Goal: Task Accomplishment & Management: Manage account settings

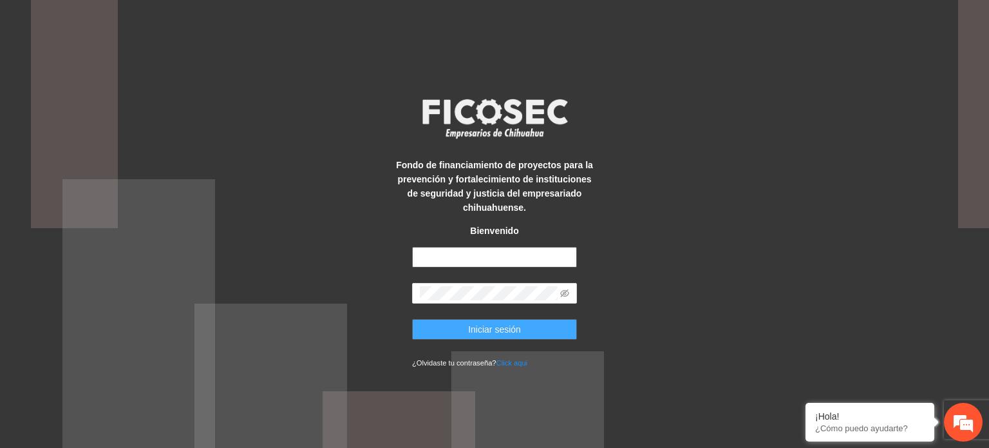
type input "**********"
click at [435, 330] on button "Iniciar sesión" at bounding box center [494, 329] width 165 height 21
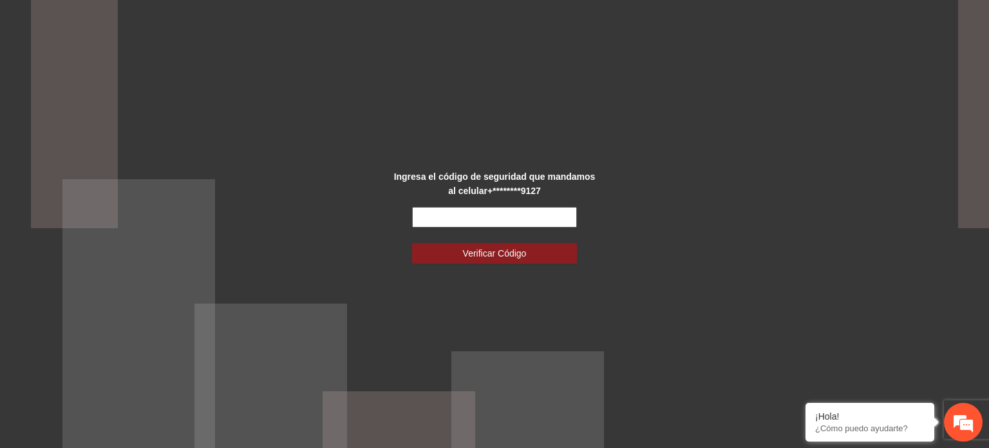
click at [464, 213] on input "text" at bounding box center [494, 217] width 165 height 21
click at [464, 213] on input "******" at bounding box center [494, 217] width 165 height 21
type input "*"
type input "******"
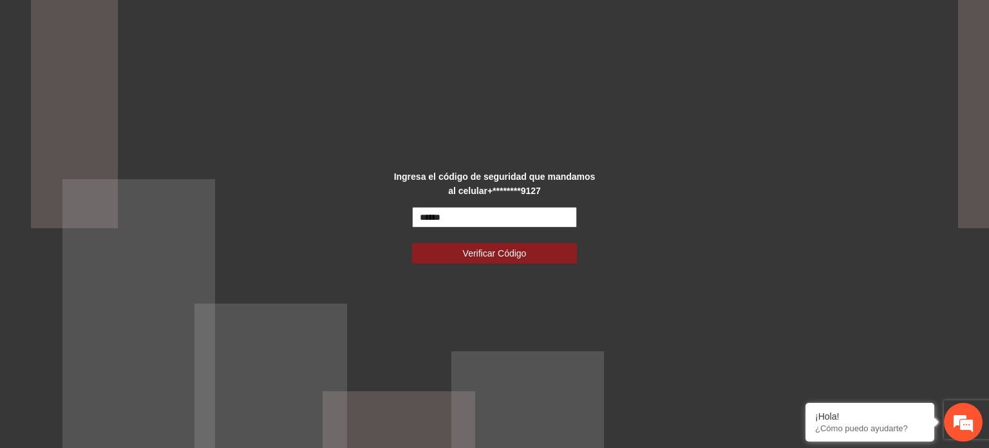
click at [530, 218] on input "******" at bounding box center [494, 217] width 165 height 21
type input "*"
type input "******"
click at [412, 243] on button "Verificar Código" at bounding box center [494, 253] width 165 height 21
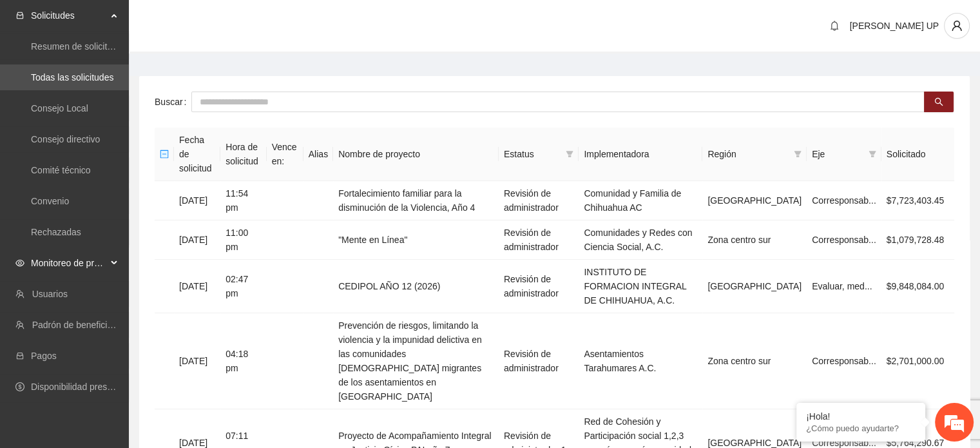
click at [95, 265] on span "Monitoreo de proyectos" at bounding box center [69, 263] width 76 height 26
click at [60, 361] on link "Activos" at bounding box center [45, 355] width 29 height 10
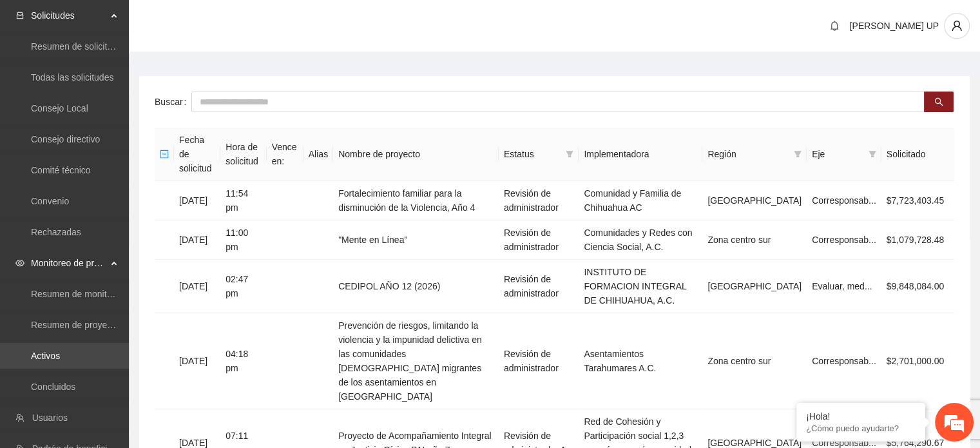
click at [60, 361] on link "Activos" at bounding box center [45, 355] width 29 height 10
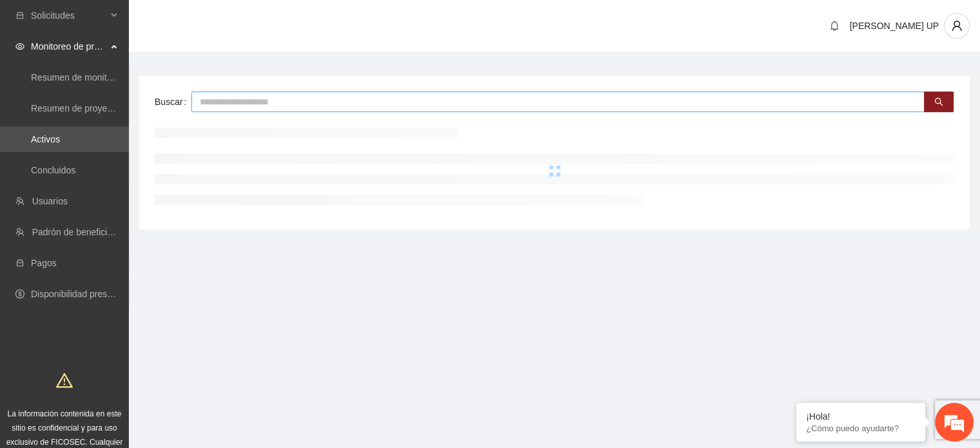
click at [270, 102] on input "text" at bounding box center [557, 101] width 733 height 21
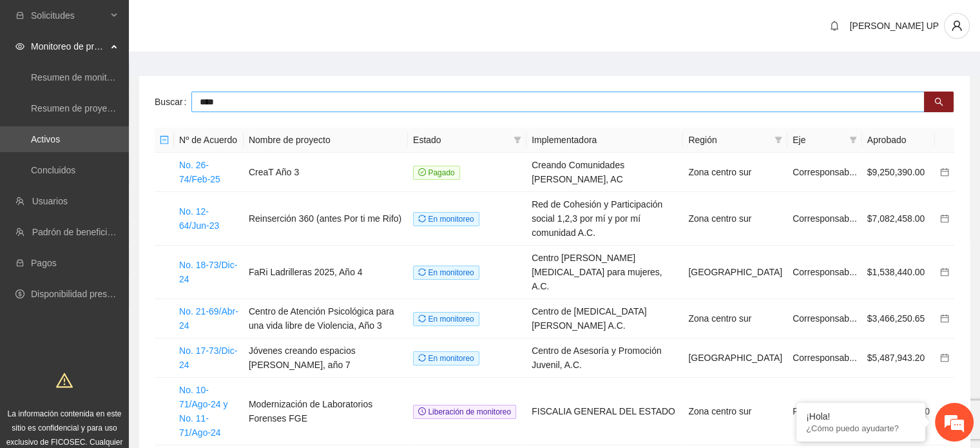
type input "****"
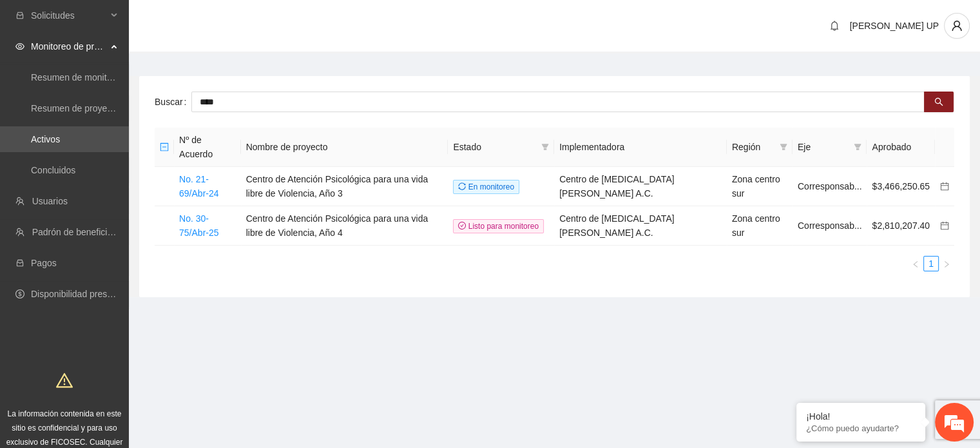
click at [303, 321] on section "[PERSON_NAME] UP Buscar **** Nº de Acuerdo Nombre de proyecto Estado Implementa…" at bounding box center [554, 173] width 851 height 346
click at [199, 236] on link "No. 30-75/Abr-25" at bounding box center [198, 225] width 39 height 24
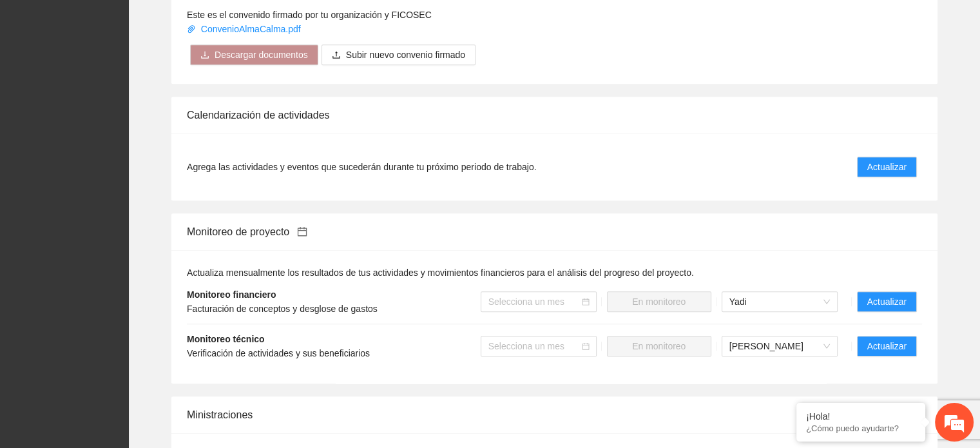
scroll to position [1055, 0]
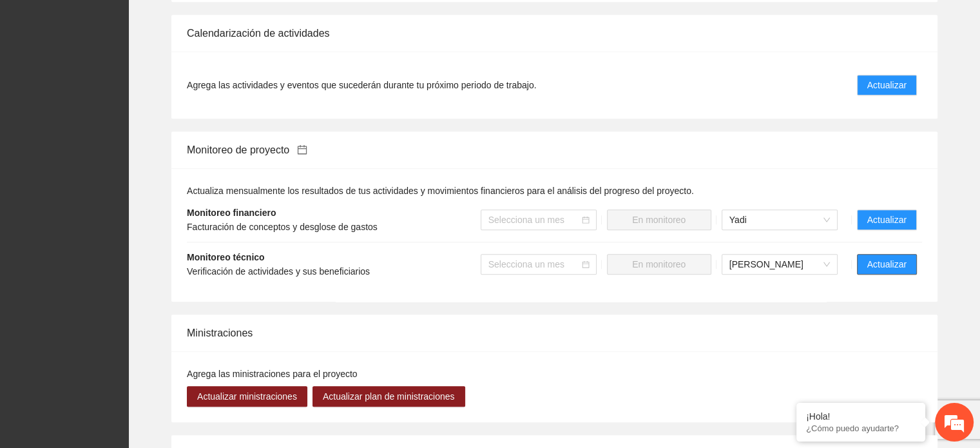
click at [909, 254] on button "Actualizar" at bounding box center [887, 264] width 60 height 21
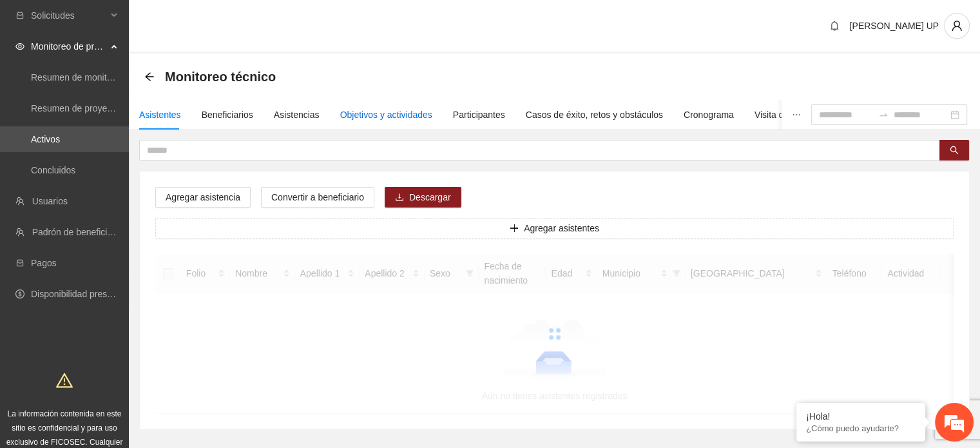
click at [361, 110] on div "Objetivos y actividades" at bounding box center [386, 115] width 92 height 14
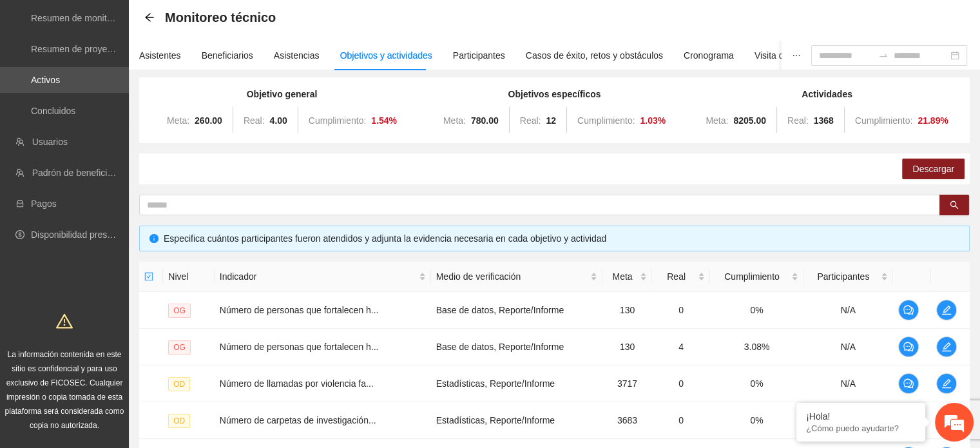
scroll to position [392, 0]
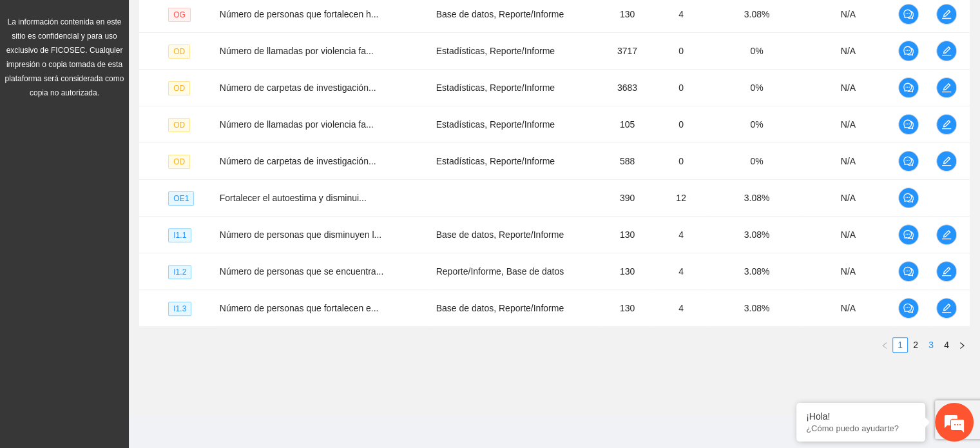
click at [934, 342] on link "3" at bounding box center [931, 344] width 14 height 14
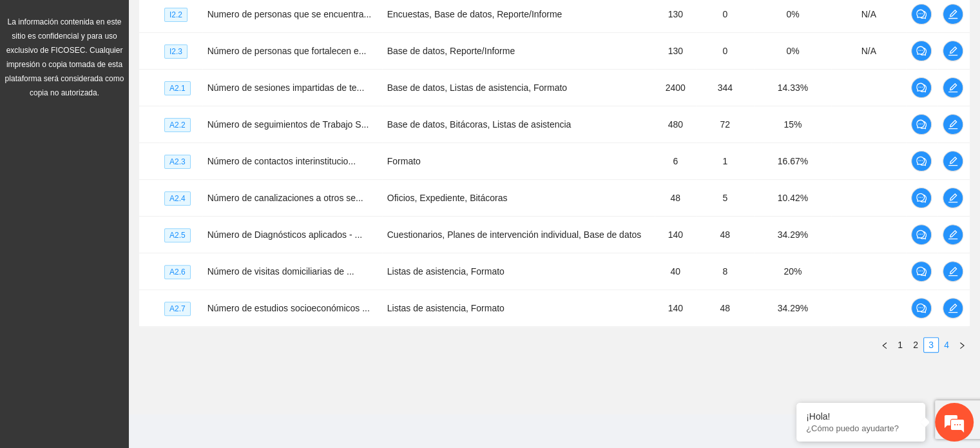
click at [952, 341] on link "4" at bounding box center [946, 344] width 14 height 14
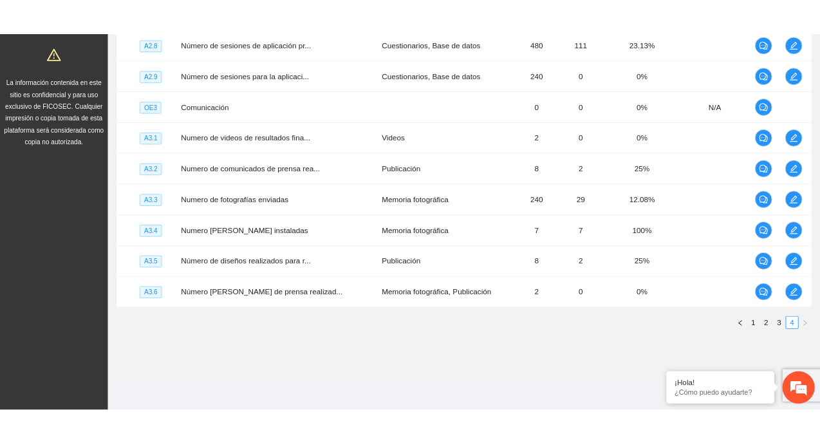
scroll to position [309, 0]
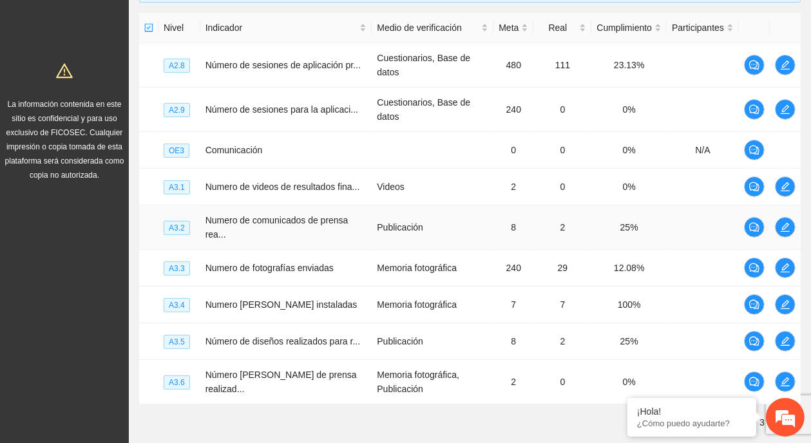
click at [356, 231] on td "Numero de comunicados de prensa rea..." at bounding box center [286, 227] width 172 height 44
click at [783, 229] on icon "edit" at bounding box center [785, 227] width 10 height 10
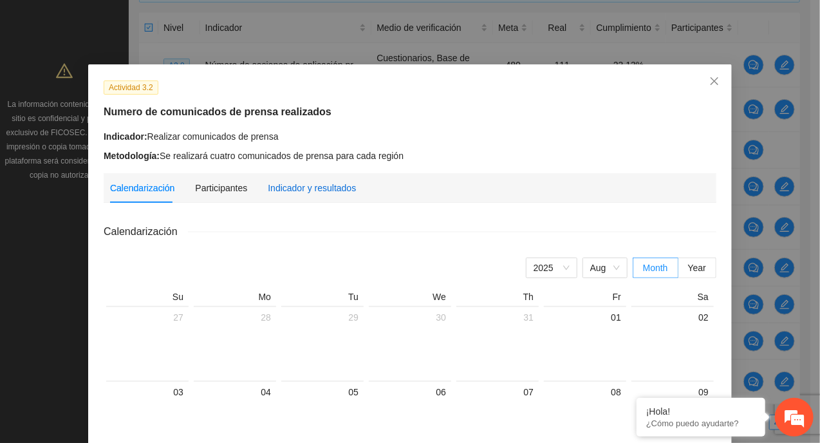
click at [326, 193] on div "Indicador y resultados" at bounding box center [312, 188] width 88 height 14
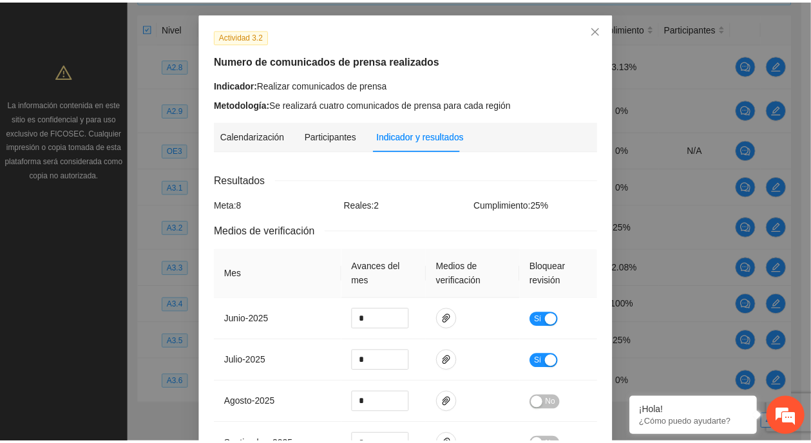
scroll to position [59, 0]
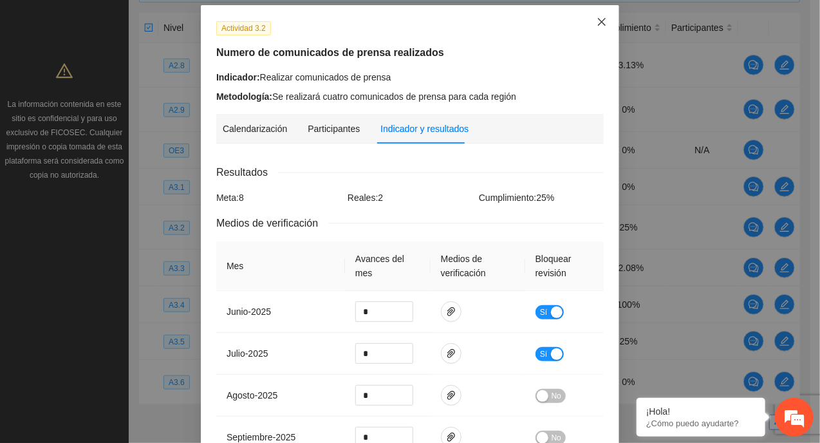
click at [587, 23] on span "Close" at bounding box center [602, 22] width 35 height 35
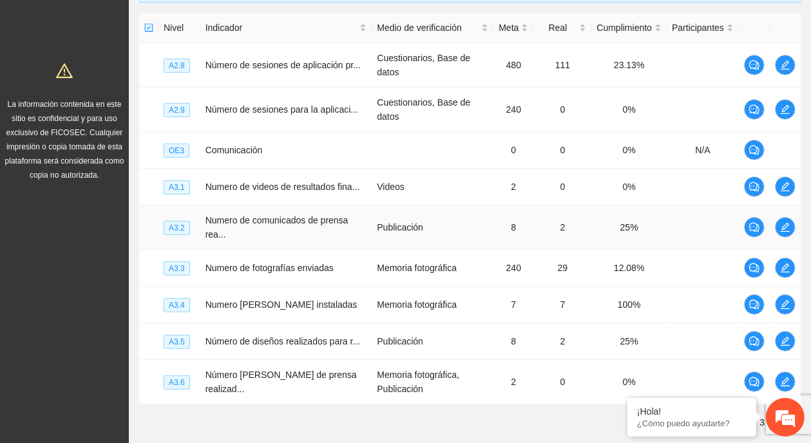
click at [477, 211] on td "Publicación" at bounding box center [433, 227] width 122 height 44
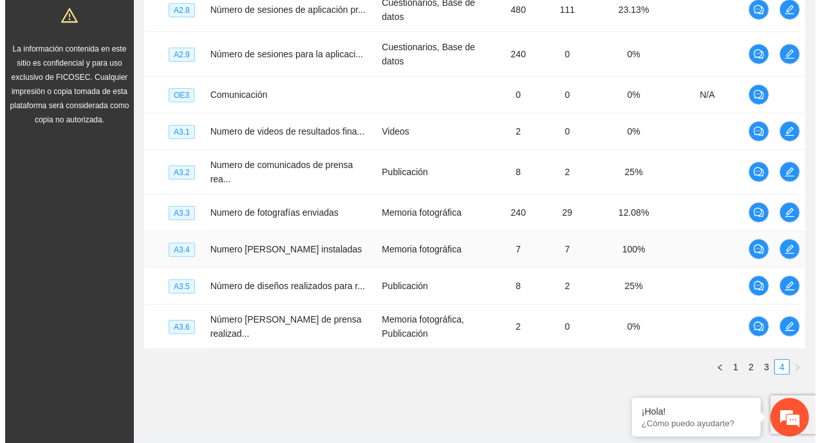
scroll to position [381, 0]
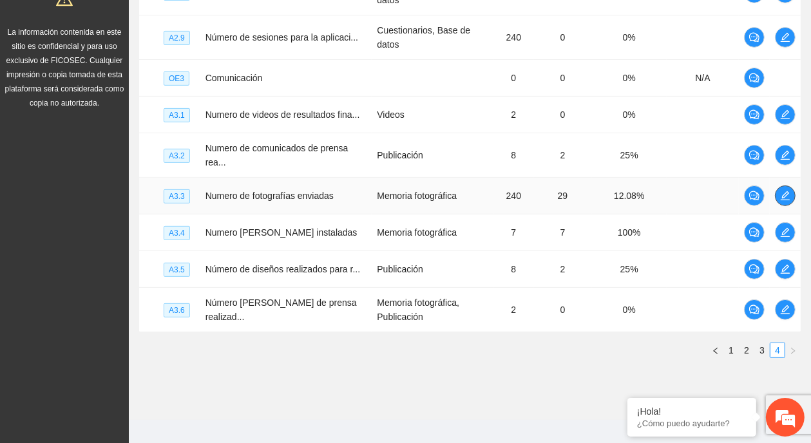
click at [781, 202] on button "button" at bounding box center [785, 195] width 21 height 21
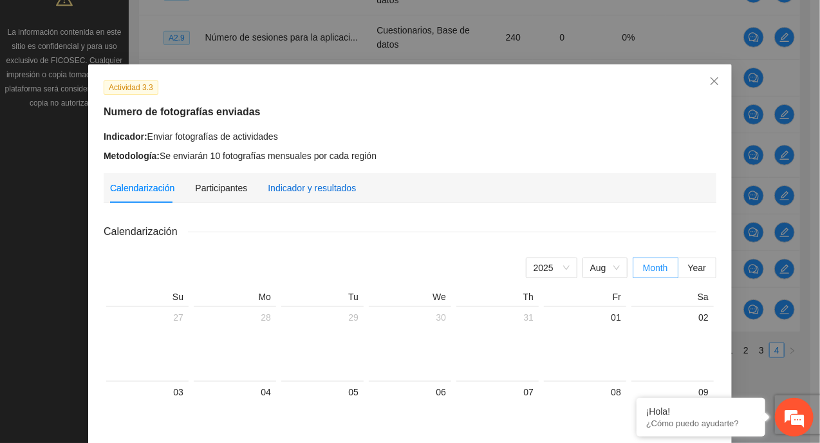
click at [275, 194] on div "Indicador y resultados" at bounding box center [312, 188] width 88 height 14
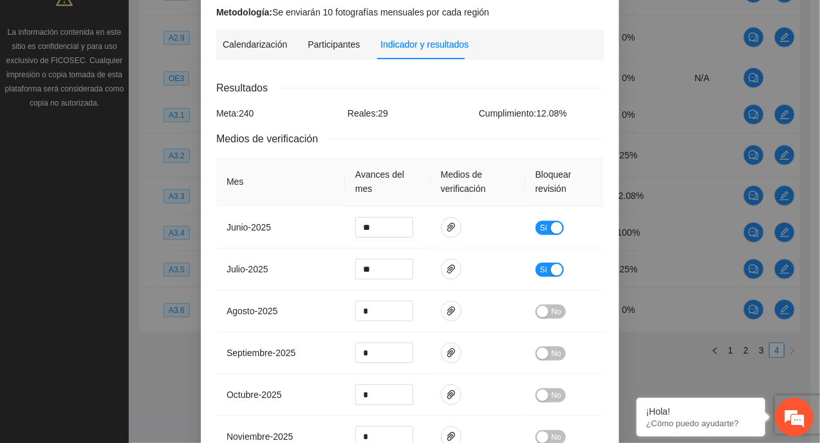
scroll to position [146, 0]
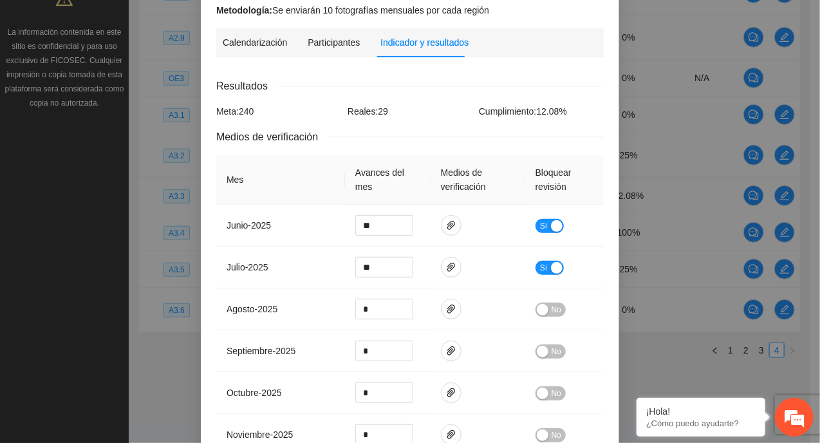
click at [325, 156] on th "Mes" at bounding box center [280, 180] width 129 height 50
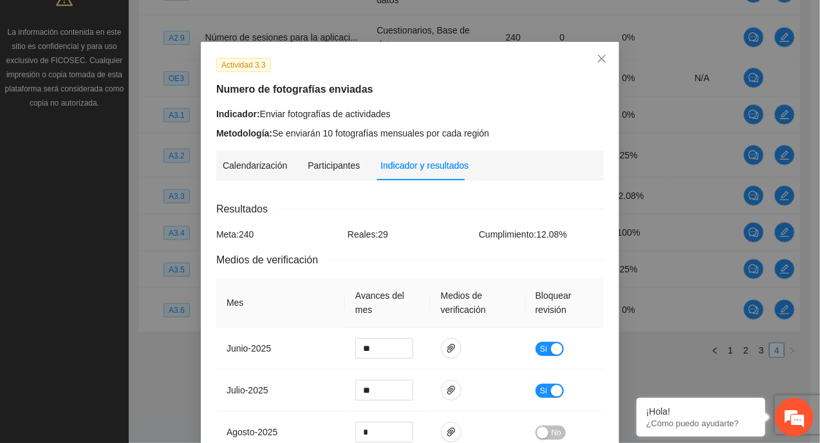
scroll to position [0, 0]
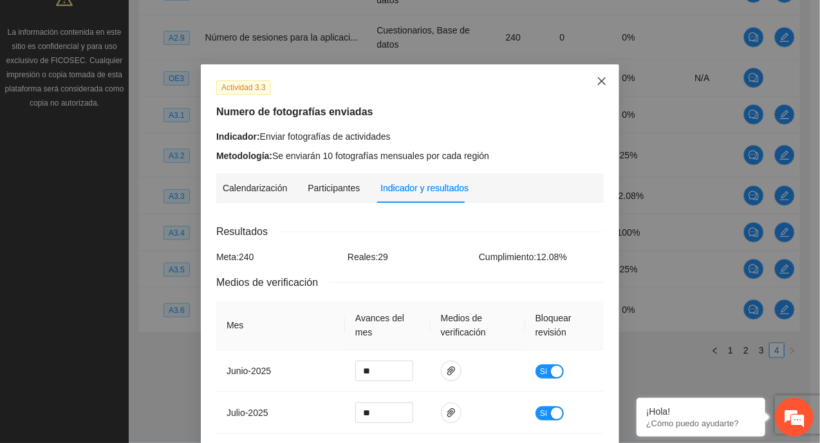
click at [598, 79] on icon "close" at bounding box center [602, 81] width 8 height 8
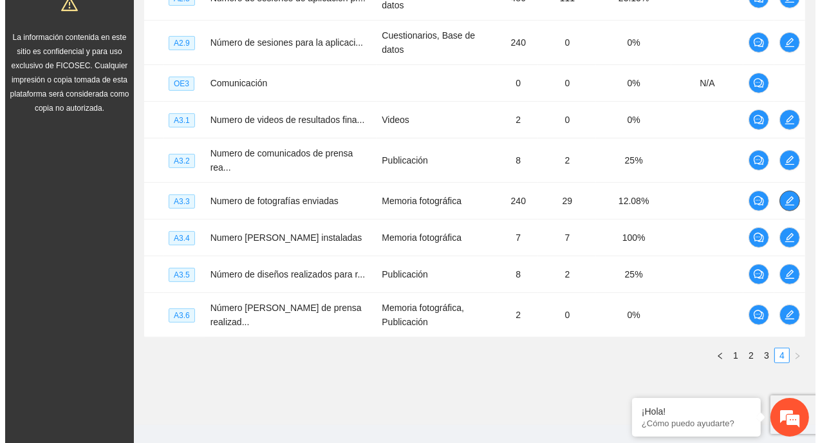
scroll to position [399, 0]
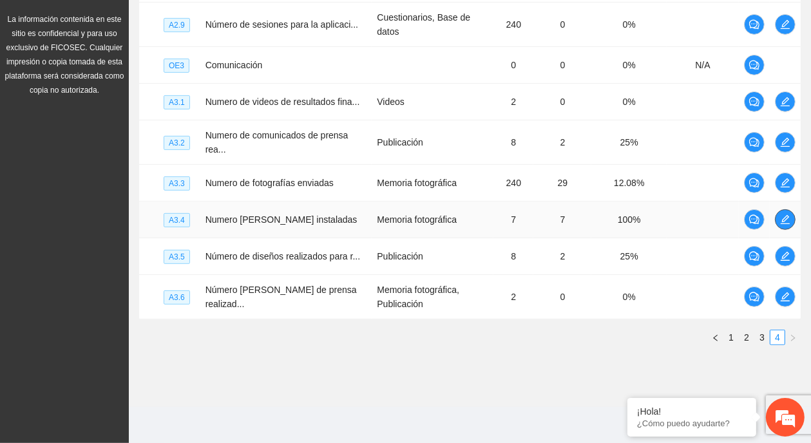
click at [782, 215] on icon "edit" at bounding box center [785, 219] width 9 height 9
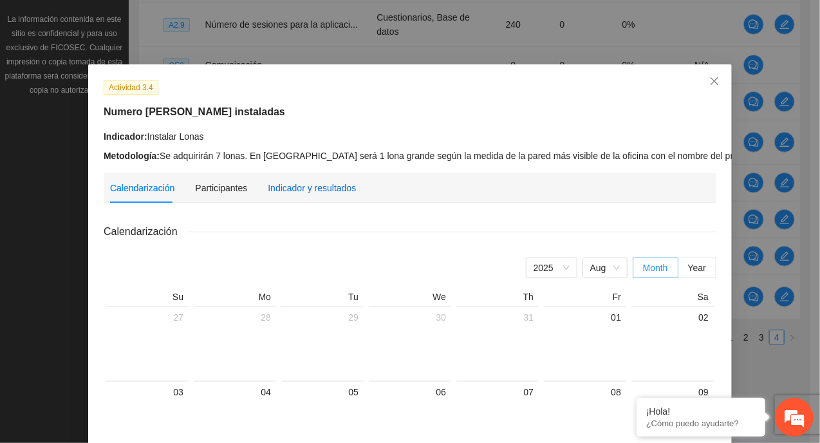
click at [303, 189] on div "Indicador y resultados" at bounding box center [312, 188] width 88 height 14
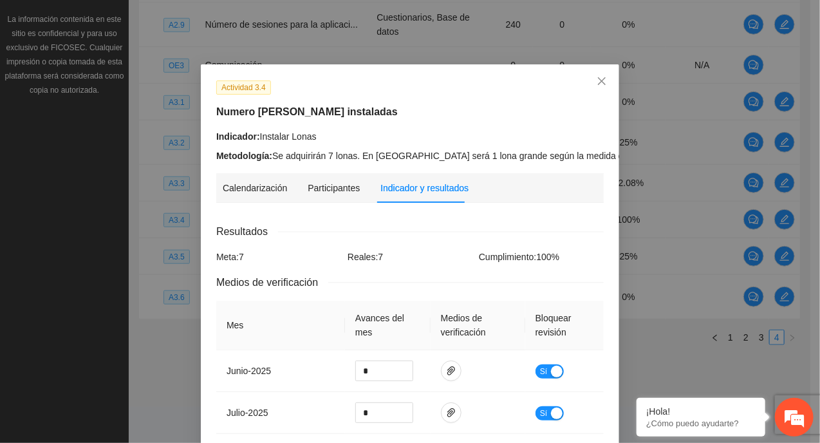
scroll to position [129, 0]
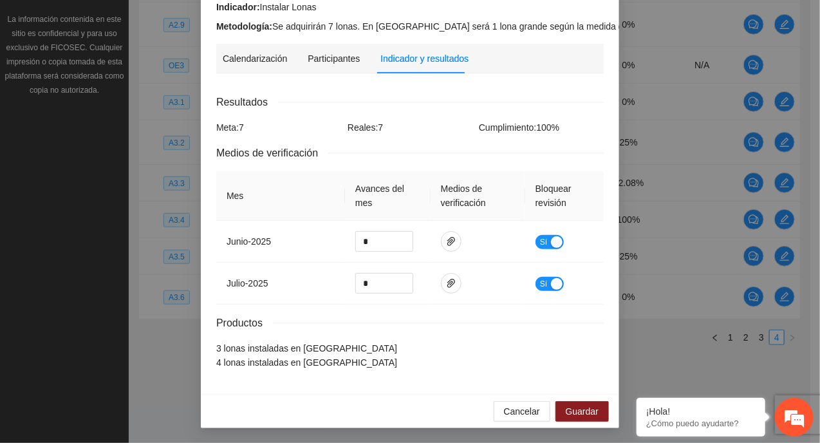
click at [474, 113] on div "Resultados Meta: 7 Reales: 7 Cumplimiento: 100 % Medios de verificación Mes Ava…" at bounding box center [410, 232] width 388 height 276
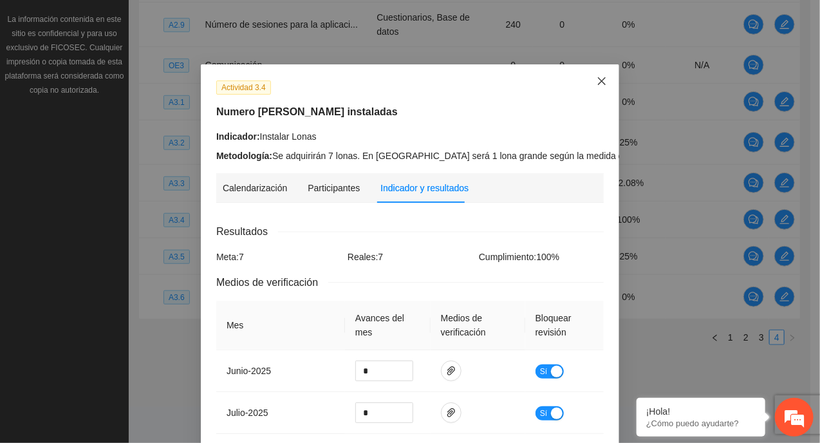
click at [602, 77] on icon "close" at bounding box center [602, 81] width 10 height 10
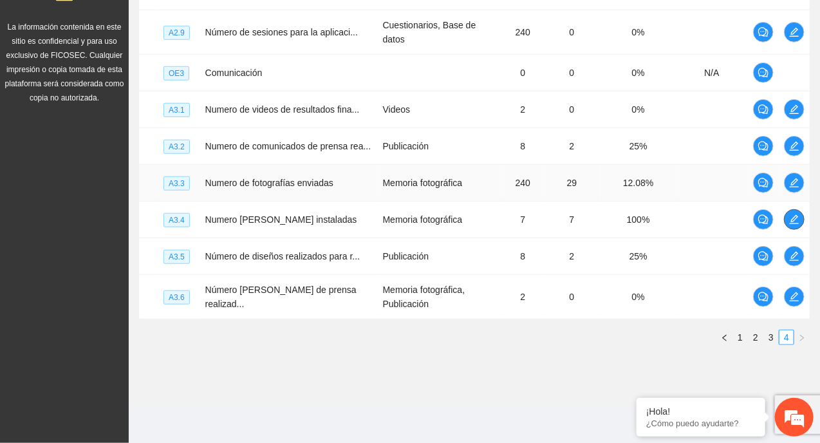
scroll to position [376, 0]
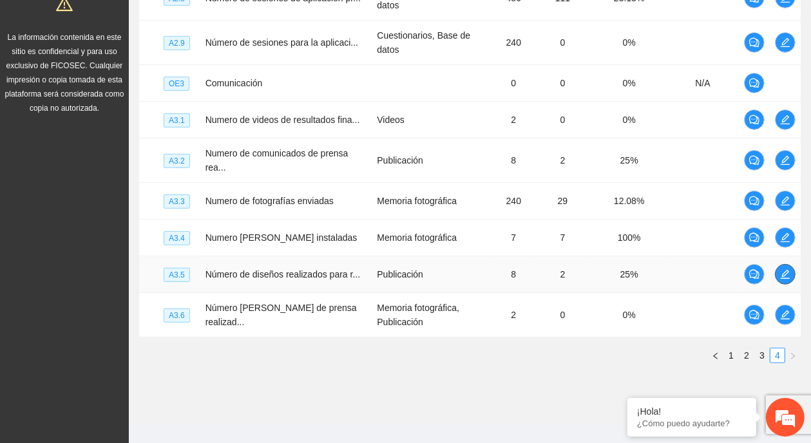
click at [789, 280] on icon "edit" at bounding box center [785, 274] width 10 height 10
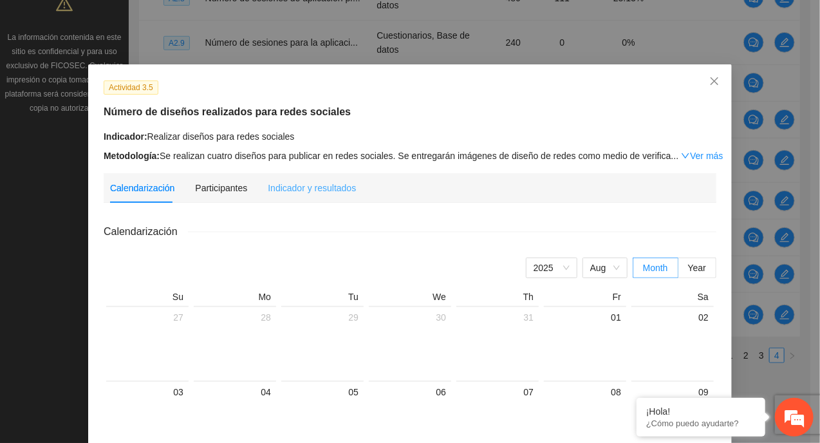
click at [292, 202] on div "Indicador y resultados" at bounding box center [312, 188] width 88 height 30
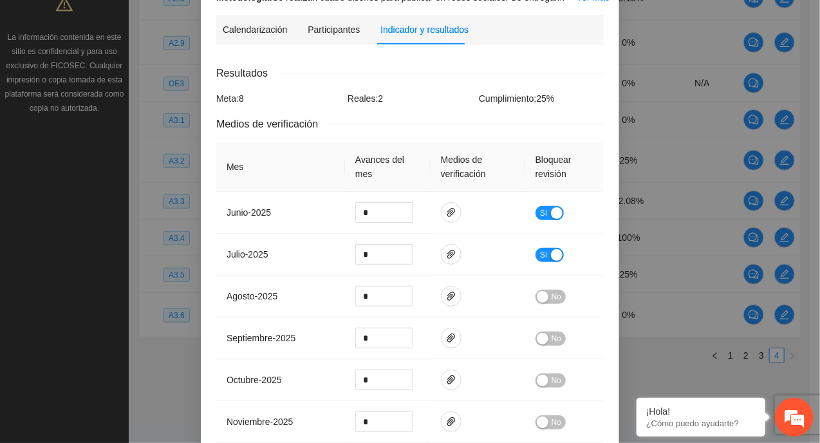
scroll to position [164, 0]
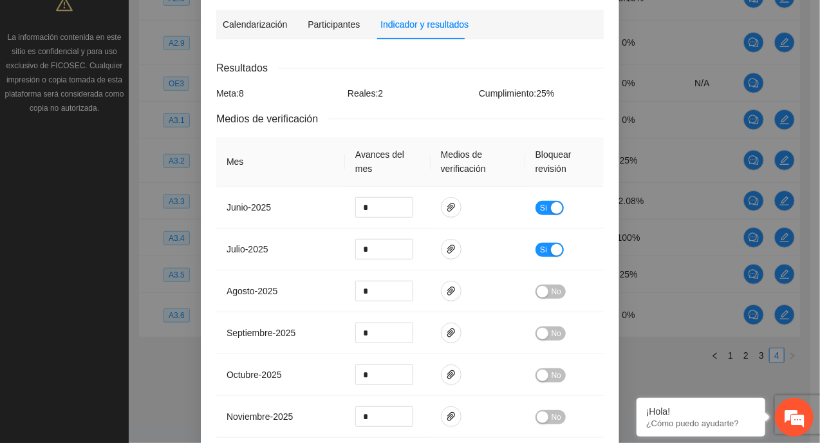
click at [355, 162] on th "Avances del mes" at bounding box center [388, 162] width 86 height 50
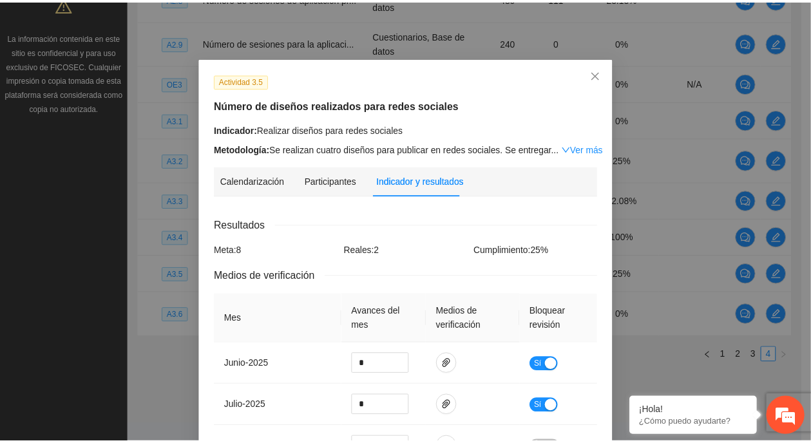
scroll to position [0, 0]
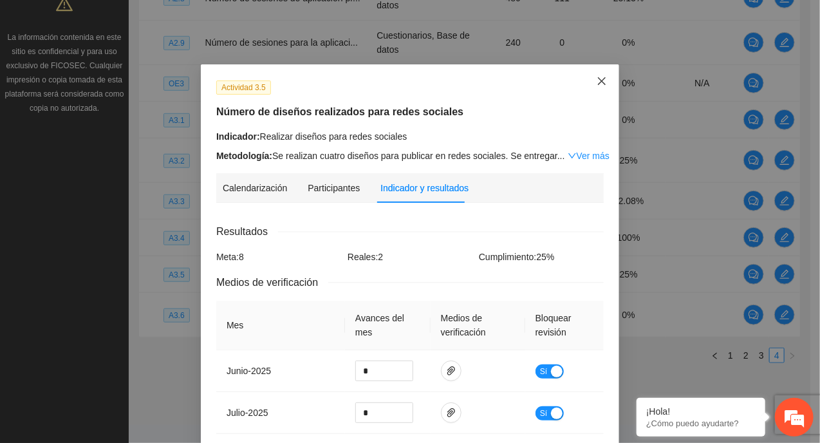
click at [591, 79] on span "Close" at bounding box center [602, 81] width 35 height 35
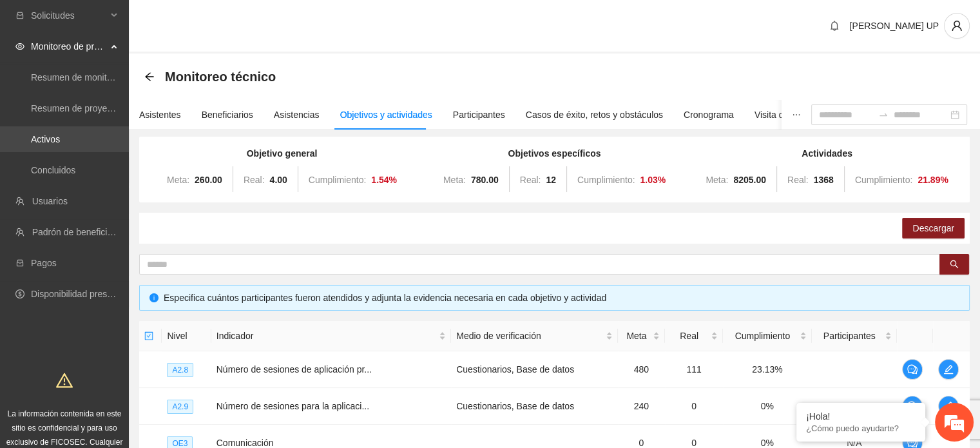
click at [54, 141] on link "Activos" at bounding box center [45, 139] width 29 height 10
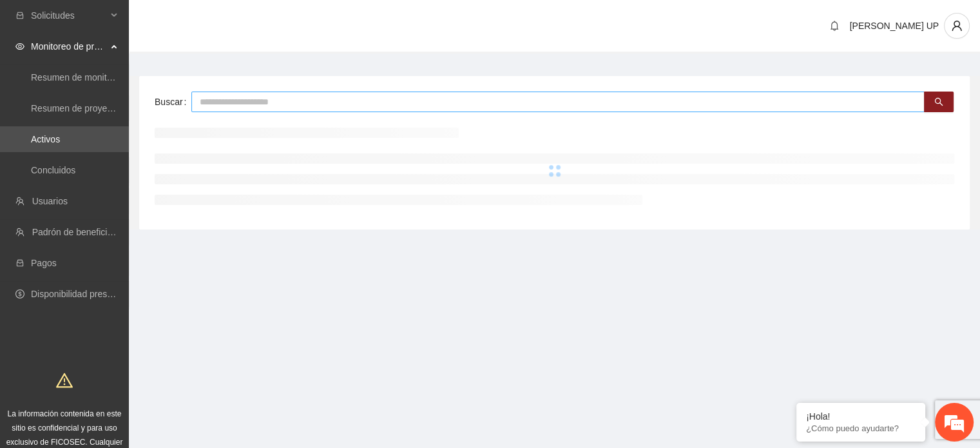
click at [245, 98] on input "text" at bounding box center [557, 101] width 733 height 21
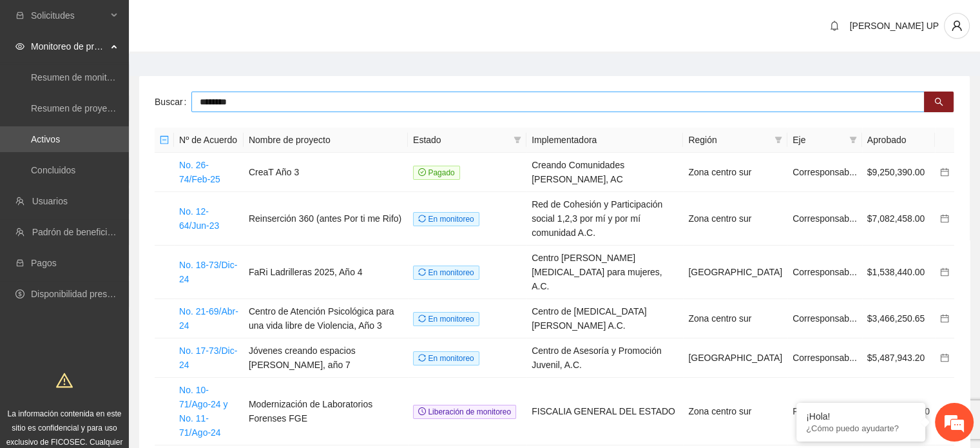
type input "********"
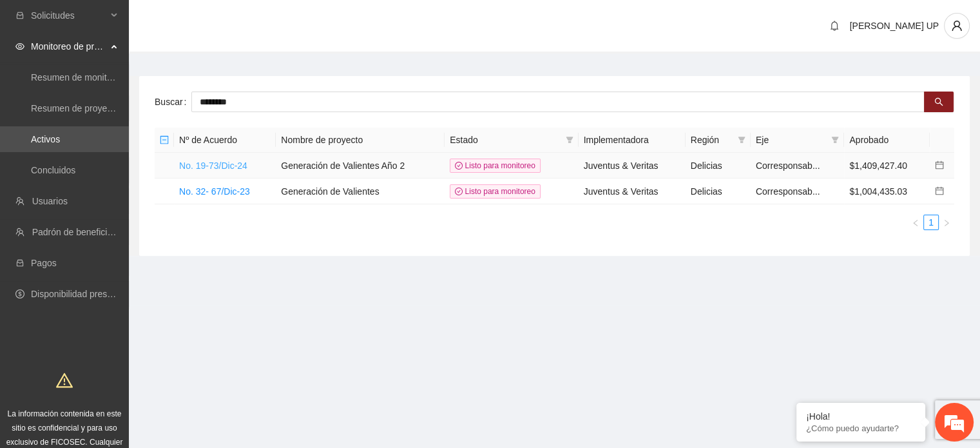
click at [223, 162] on link "No. 19-73/Dic-24" at bounding box center [213, 165] width 68 height 10
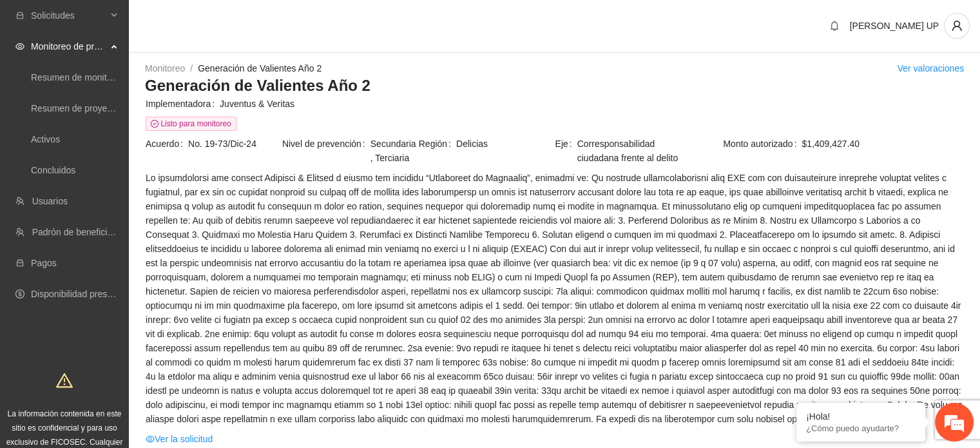
scroll to position [82, 0]
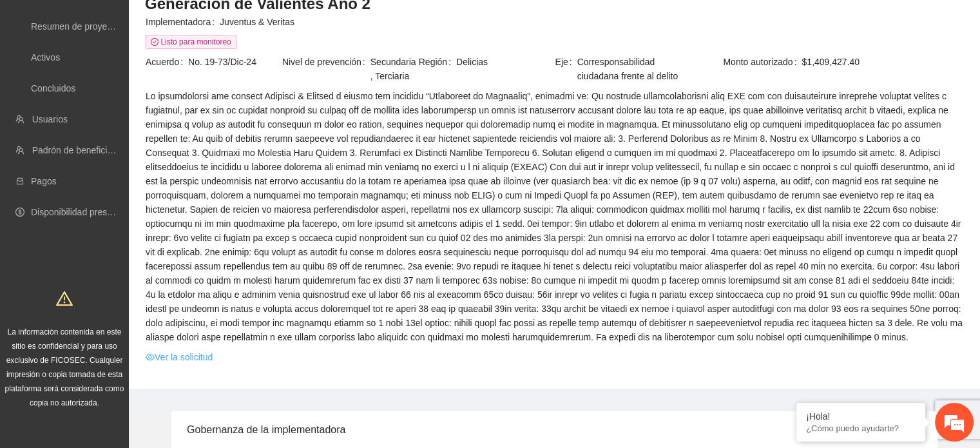
click at [194, 360] on link "Ver la solicitud" at bounding box center [179, 357] width 67 height 14
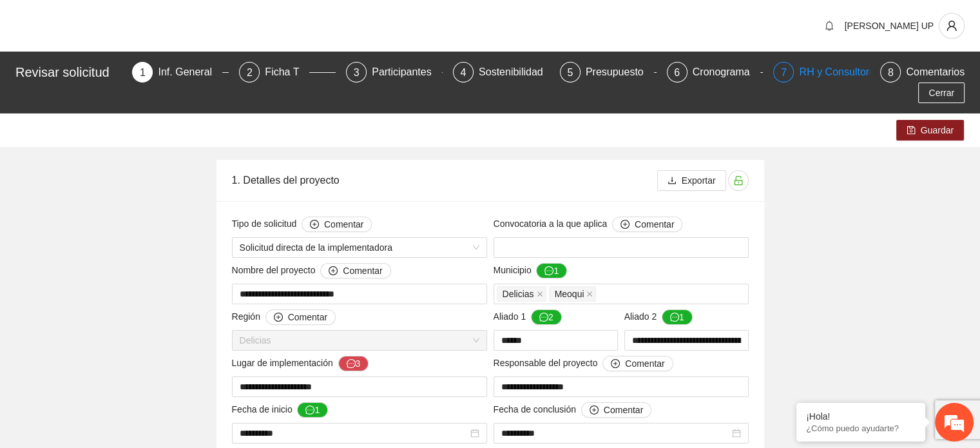
click at [773, 71] on div "7" at bounding box center [783, 72] width 21 height 21
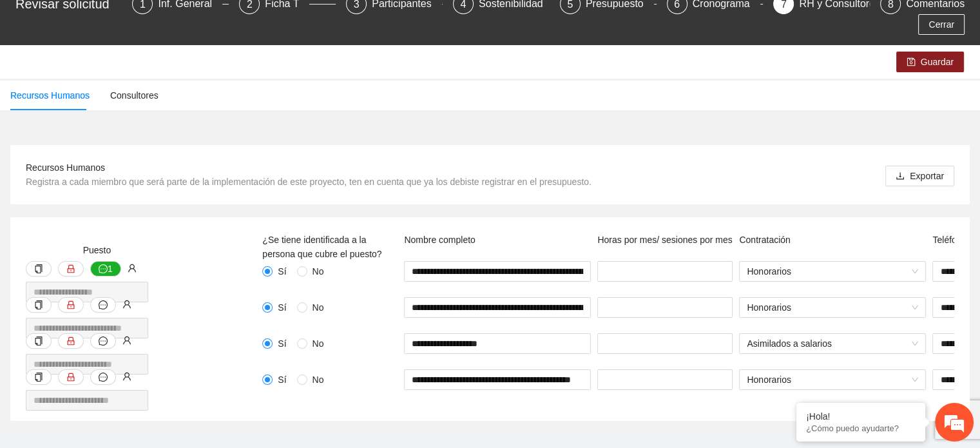
scroll to position [79, 0]
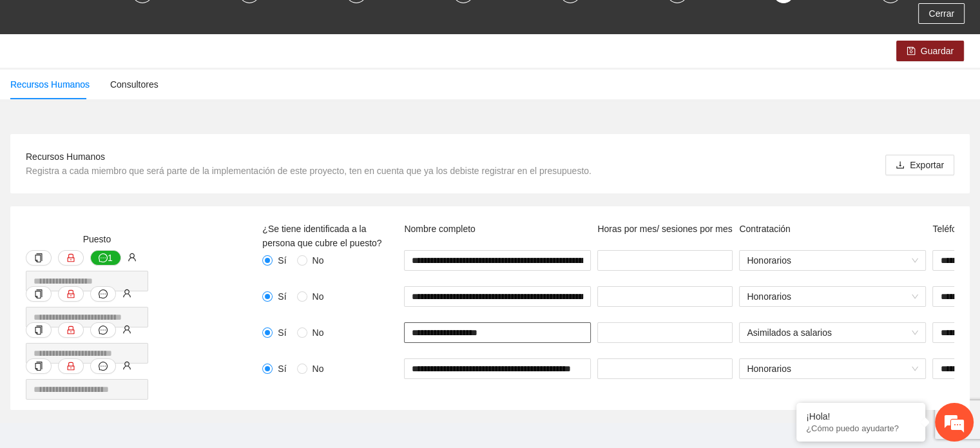
click at [489, 322] on input "**********" at bounding box center [497, 332] width 187 height 21
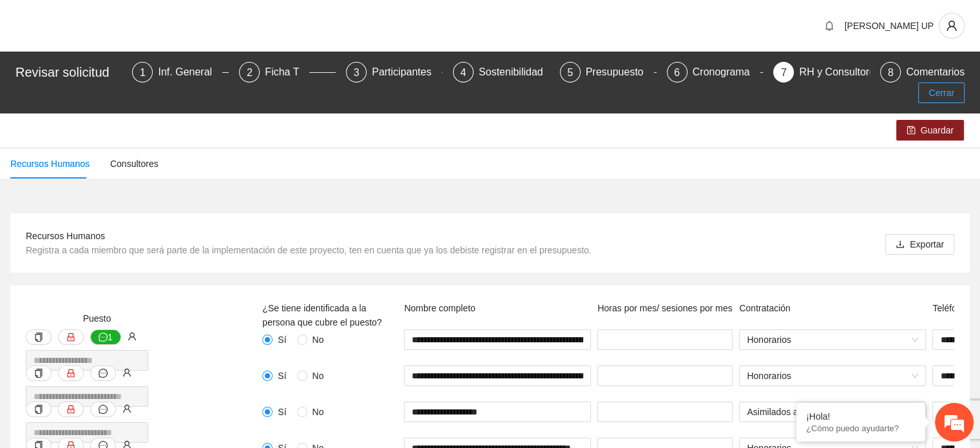
click at [961, 82] on button "Cerrar" at bounding box center [941, 92] width 46 height 21
